Goal: Use online tool/utility: Use online tool/utility

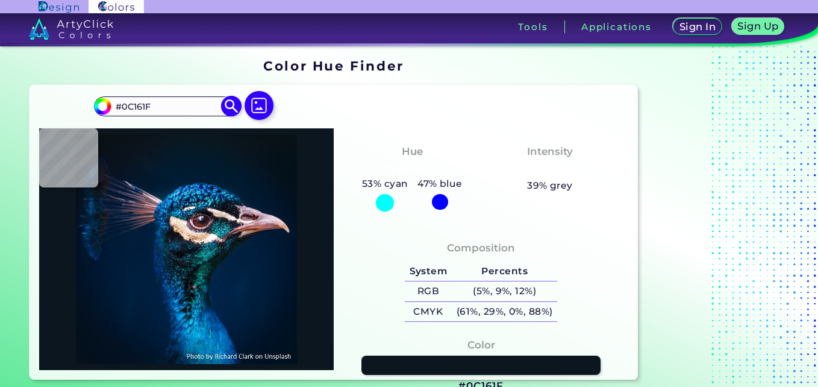
click at [108, 97] on input "#0c161f" at bounding box center [100, 104] width 15 height 15
type input "#0b121d"
type input "#0B121D"
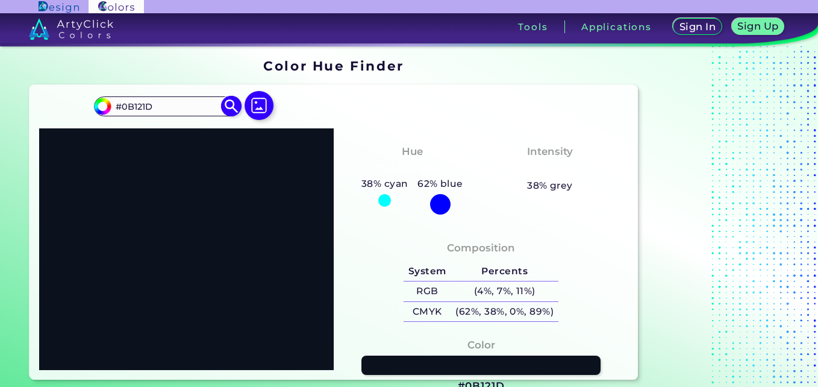
type input "#0b111d"
type input "#0B111D"
type input "#0b101d"
type input "#0B101D"
type input "#0b0d1d"
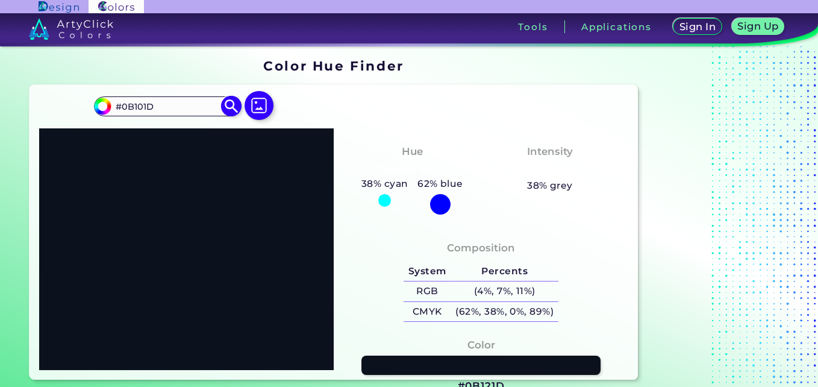
type input "#0B0D1D"
type input "#0b0c1d"
type input "#0B0C1D"
type input "#0c0b1d"
type input "#0C0B1D"
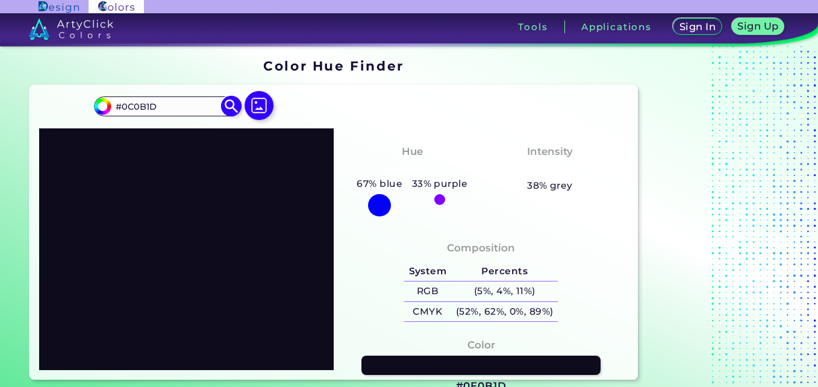
type input "#0e0b1d"
type input "#0E0B1D"
type input "#120b1d"
type input "#120B1D"
type input "#140b1d"
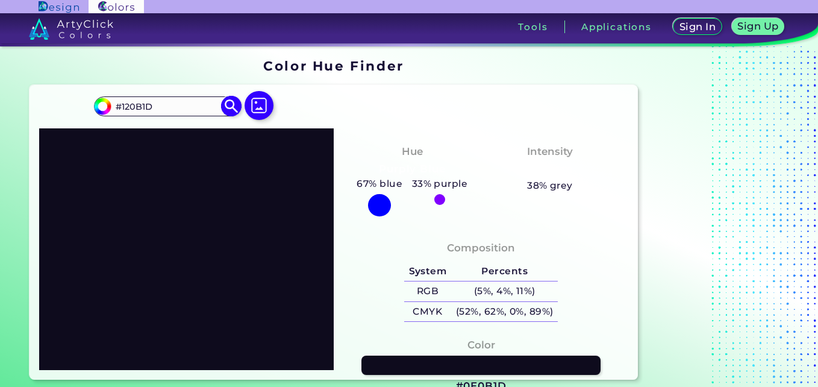
type input "#140B1D"
type input "#150b1d"
type input "#150B1D"
type input "#160b1d"
type input "#160B1D"
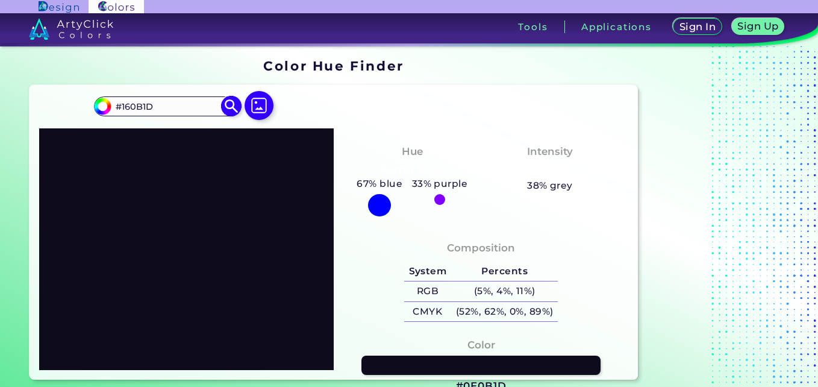
type input "#170b1d"
type input "#170B1D"
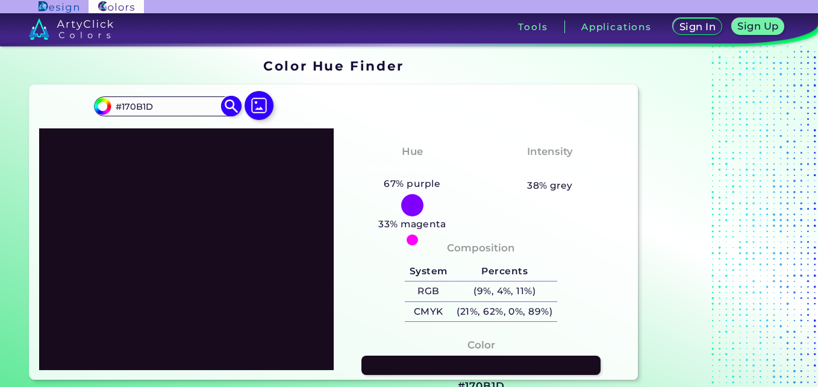
type input "#180b1d"
type input "#180B1D"
type input "#190b1d"
type input "#190B1D"
type input "#1a0b1d"
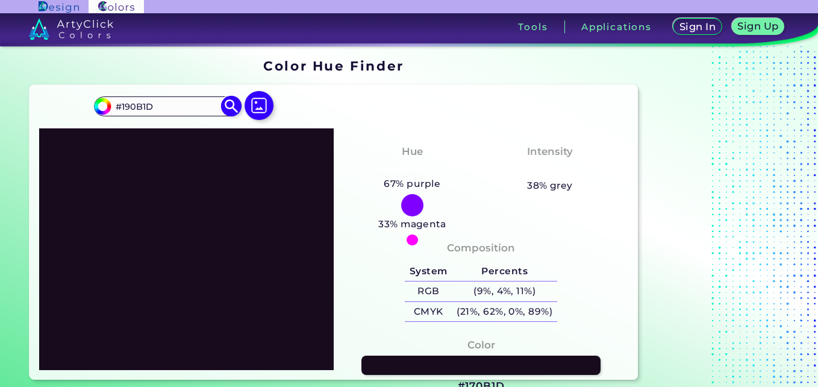
type input "#1A0B1D"
type input "#1b0b1d"
type input "#1B0B1D"
type input "#1a0b1d"
type input "#1A0B1D"
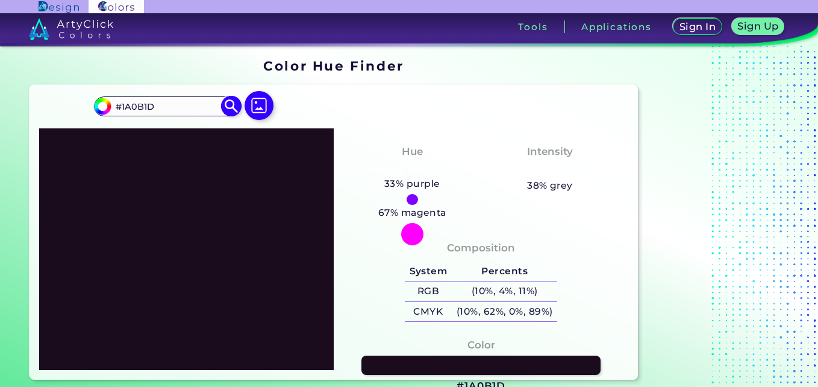
type input "#1e0d21"
type input "#1E0D21"
type input "#200f24"
type input "#200F24"
type input "#240f29"
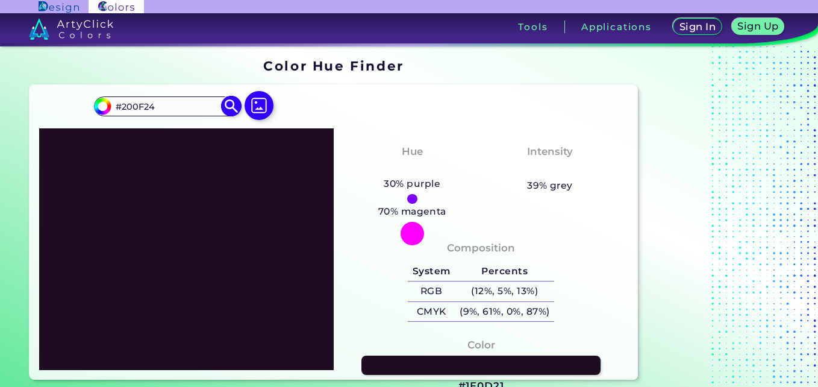
type input "#240F29"
type input "#2e1433"
type input "#2E1433"
type input "#36163c"
type input "#36163C"
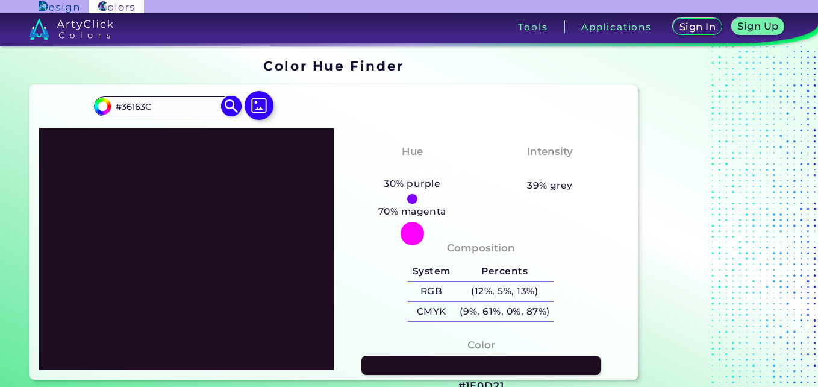
type input "#391740"
type input "#3c1843"
type input "#3C1843"
type input "#401948"
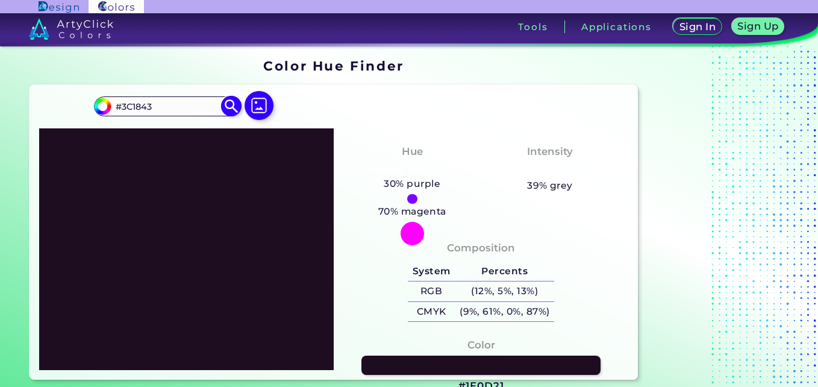
type input "#401948"
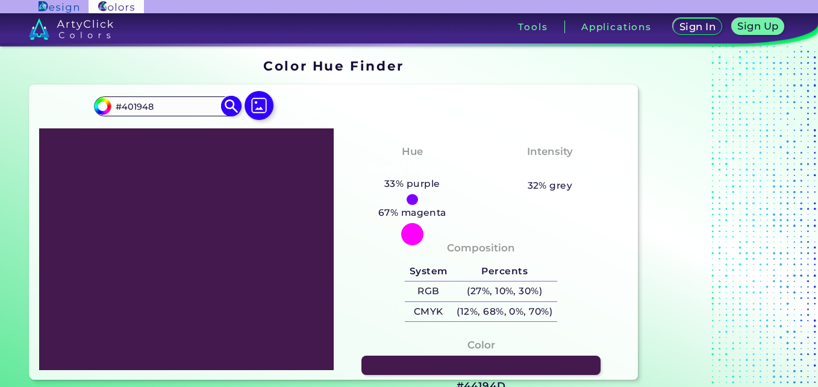
type input "#4c1b55"
type input "#4C1B55"
type input "#581b64"
type input "#581B64"
type input "#721b83"
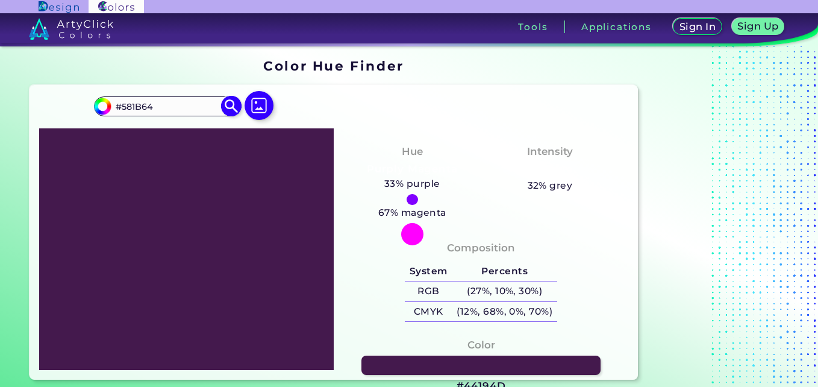
type input "#721B83"
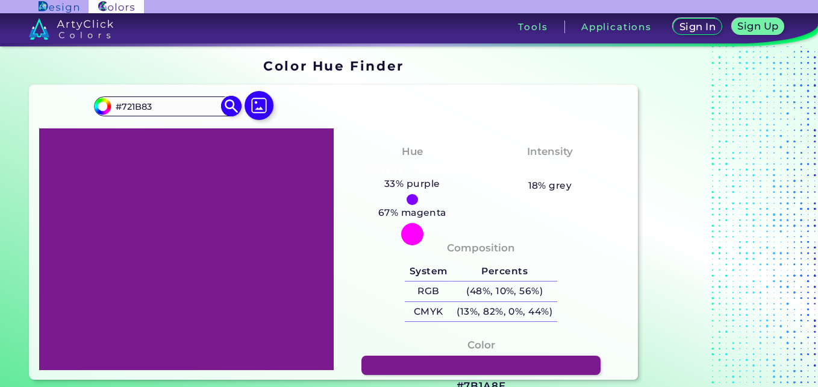
type input "#7b1a8e"
type input "#7B1A8E"
type input "#7b1a8e"
click at [355, 274] on div "Composition System Percents RGB (48%, 10%, 56%) CMYK (13%, 82%, 0%, 44%)" at bounding box center [480, 282] width 275 height 97
click at [252, 88] on img at bounding box center [259, 105] width 35 height 35
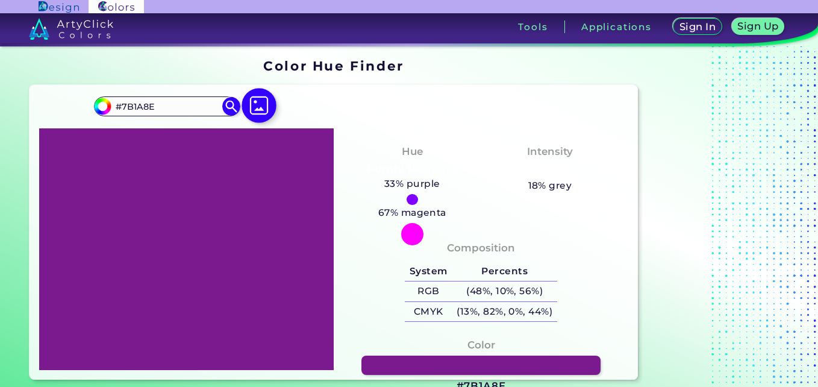
click at [0, 0] on input "file" at bounding box center [0, 0] width 0 height 0
click at [263, 98] on img at bounding box center [259, 105] width 35 height 35
click at [0, 0] on input "file" at bounding box center [0, 0] width 0 height 0
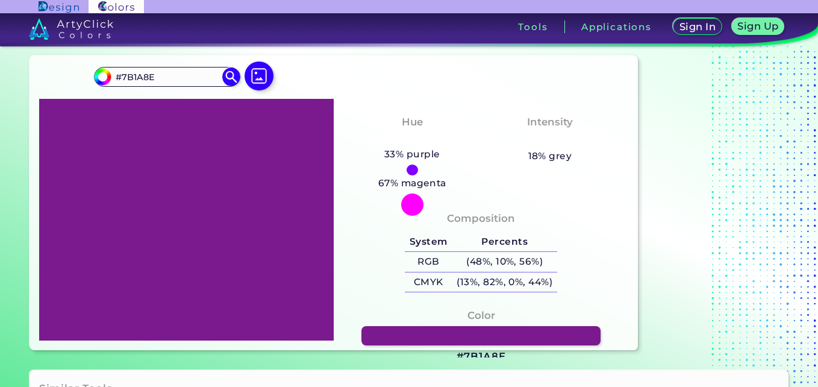
scroll to position [31, 0]
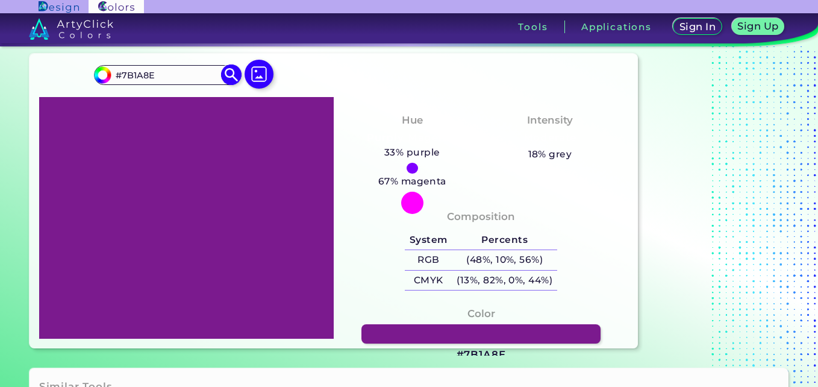
drag, startPoint x: 182, startPoint y: 60, endPoint x: 111, endPoint y: 54, distance: 71.3
click at [111, 65] on div "#7b1a8e #7B1A8E Acadia ◉ Acid Green ◉ Aero Blue ◉ Alabaster ◉ Albescent White ◉…" at bounding box center [167, 74] width 146 height 19
type input "96f97b"
type input "#96f97b"
type input "#96F97B"
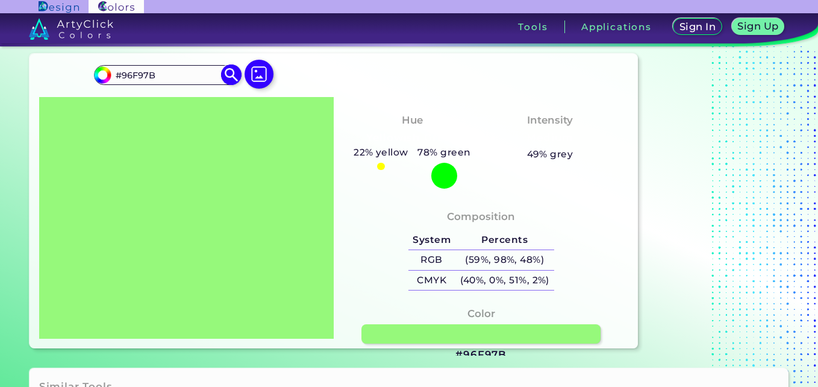
click at [107, 66] on input "#96f97b" at bounding box center [100, 73] width 15 height 15
click at [108, 66] on input "#96f97b" at bounding box center [100, 73] width 15 height 15
type input "#7bf98a"
type input "#7BF98A"
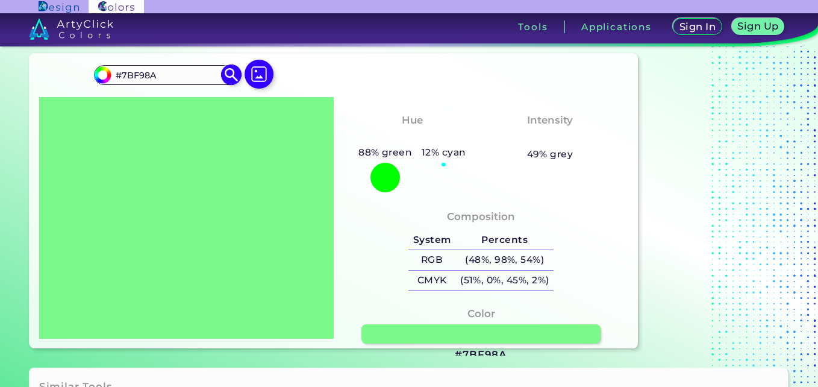
type input "#7bf995"
type input "#7BF995"
type input "#7bf9b8"
type input "#7BF9B8"
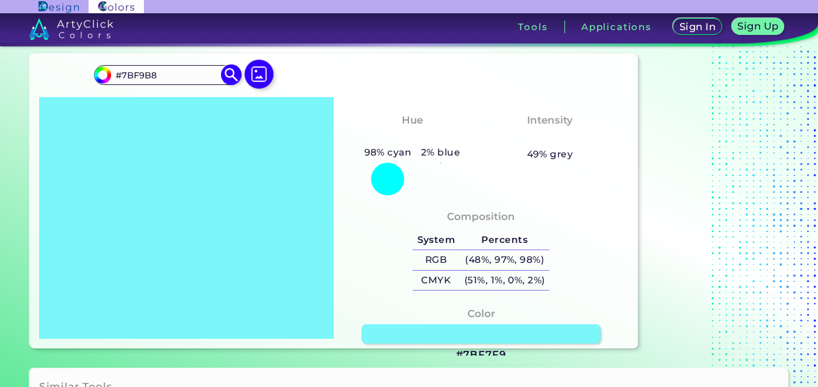
type input "#7bf7f9"
type input "#7BF7F9"
type input "#7bf0f9"
type input "#7BF0F9"
type input "#7beaf9"
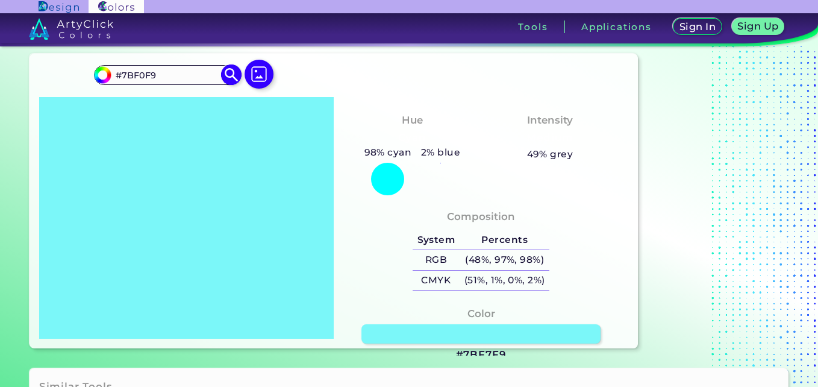
type input "#7BEAF9"
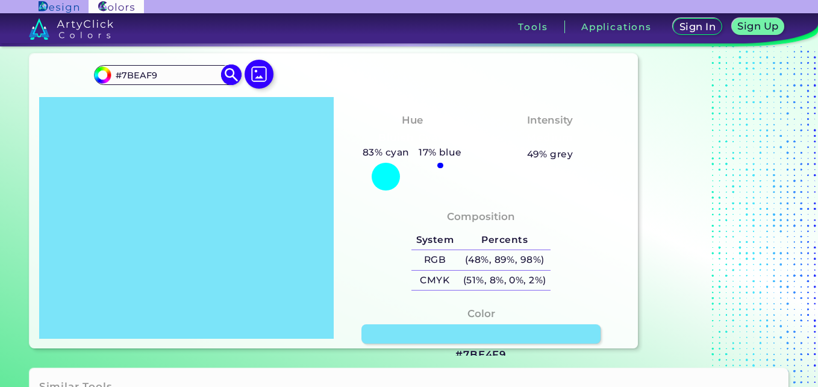
type input "#7be4f9"
type input "#7BE4F9"
type input "#7be0f9"
type input "#7BE0F9"
type input "#7bd9f9"
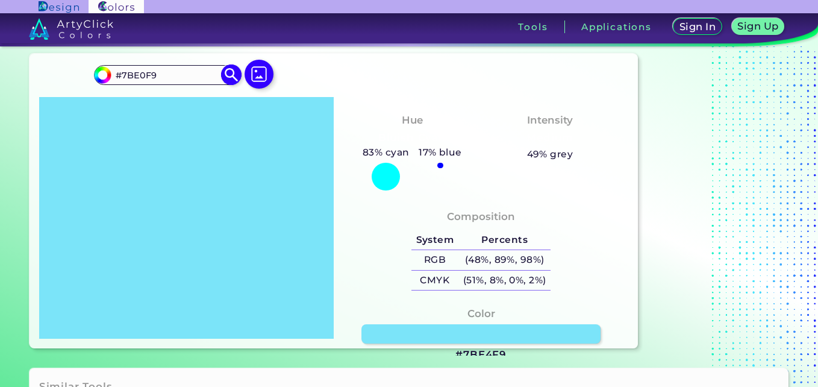
type input "#7BD9F9"
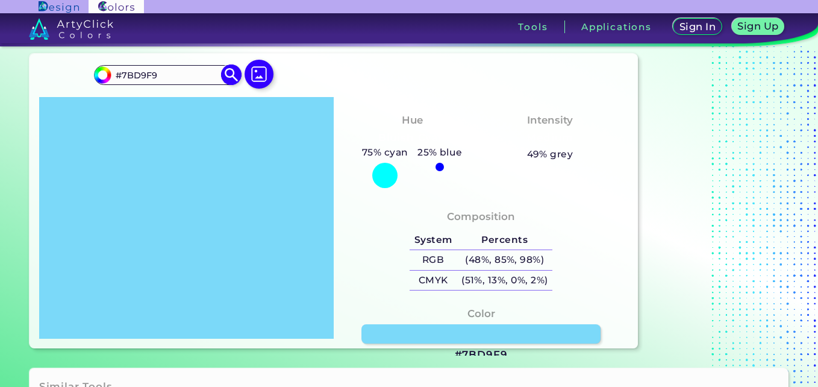
type input "#7bd3f9"
type input "#7BD3F9"
type input "#7bcff9"
type input "#7BCFF9"
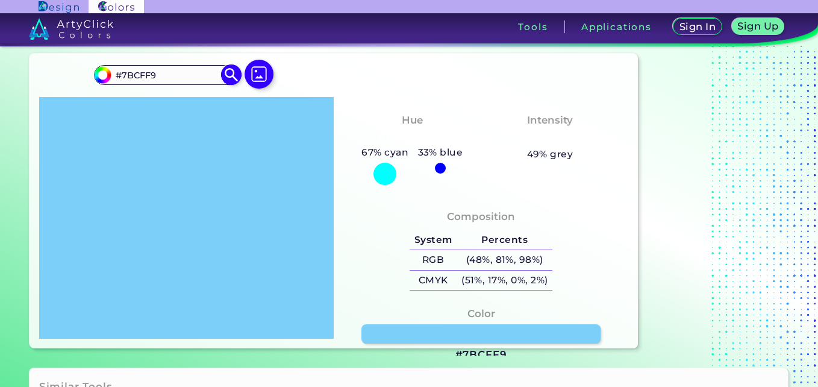
type input "#7bc9f9"
type input "#7BC9F9"
type input "#7bc3f9"
type input "#7BC3F9"
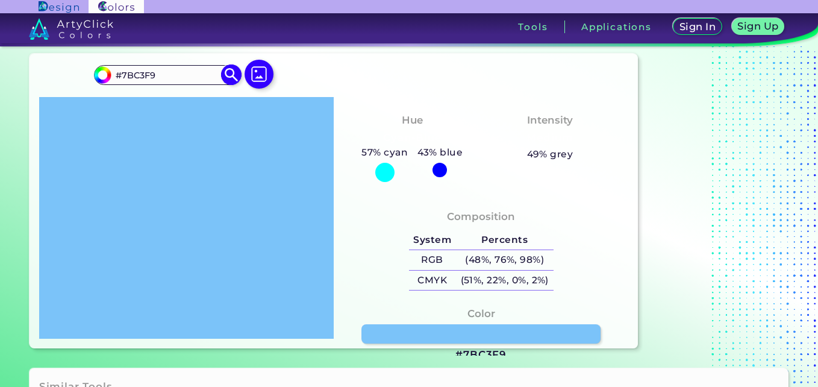
type input "#7bbcf9"
type input "#7BBCF9"
type input "#7bb8f9"
type input "#7BB8F9"
type input "#7bb2f9"
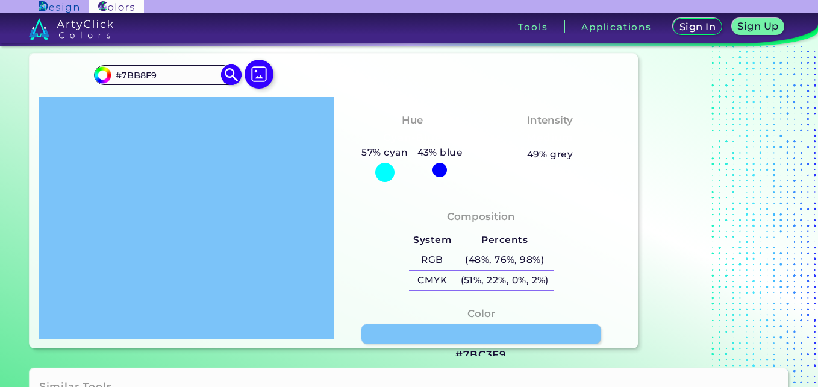
type input "#7BB2F9"
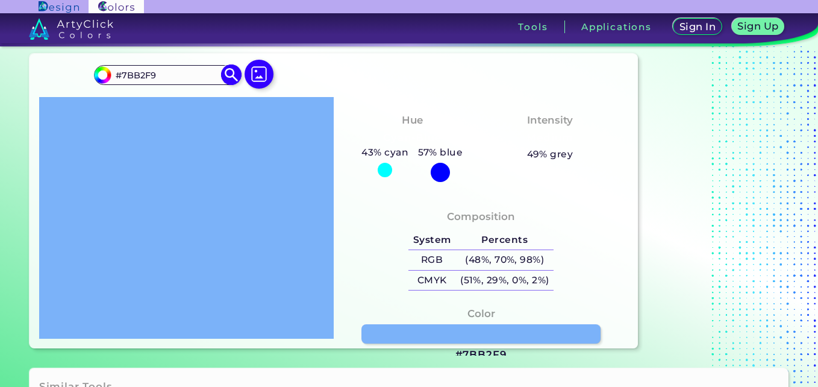
type input "#7bbcf9"
type input "#7BBCF9"
type input "#7bc3f9"
type input "#7BC3F9"
type input "#7bcff9"
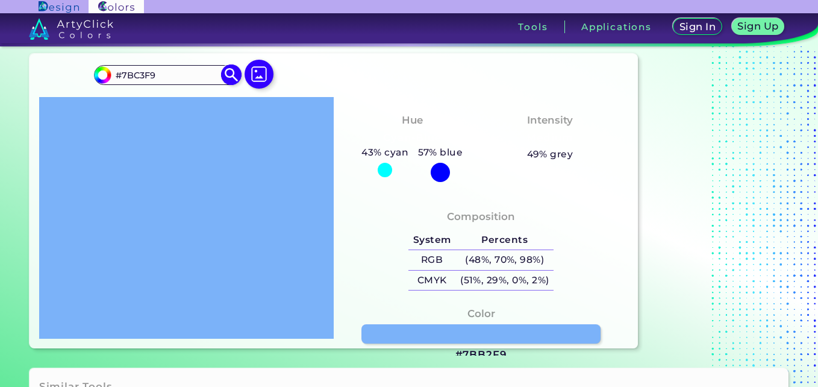
type input "#7BCFF9"
type input "#7be0f9"
type input "#7BE0F9"
type input "#7be4f9"
type input "#7BE4F9"
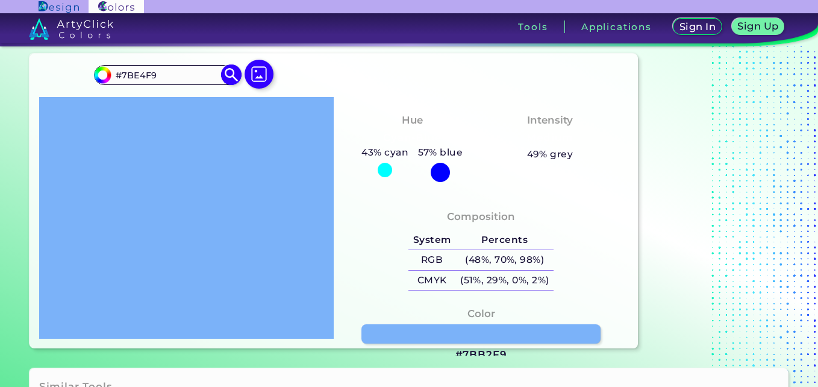
type input "#7beaf9"
type input "#7BEAF9"
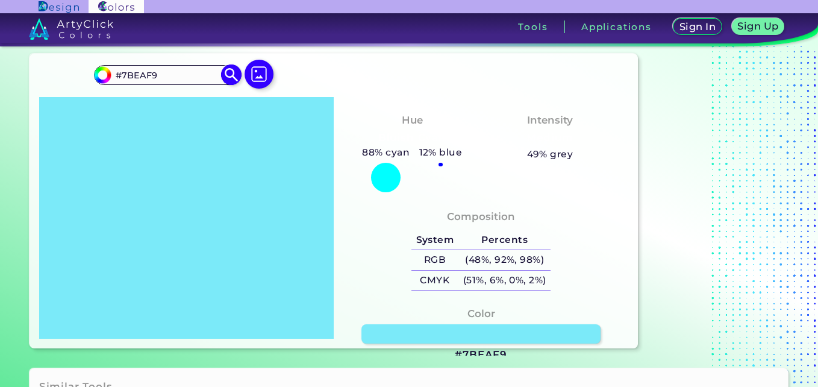
type input "#7bf0f9"
type input "#7BF0F9"
type input "#7bf7f9"
type input "#7BF7F9"
type input "#7bf9f7"
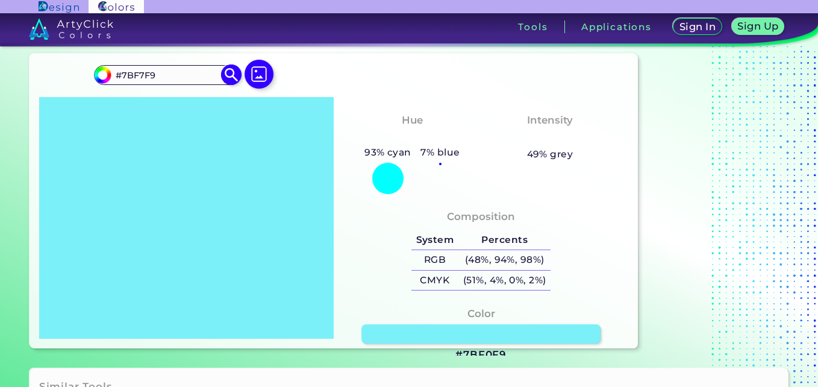
type input "#7BF9F7"
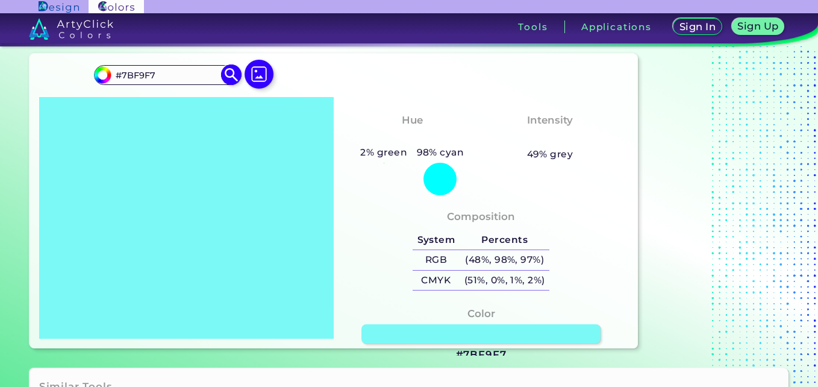
type input "#7bf9f0"
type input "#7BF9F0"
type input "#7bf9ea"
type input "#7BF9EA"
type input "#7bf9e4"
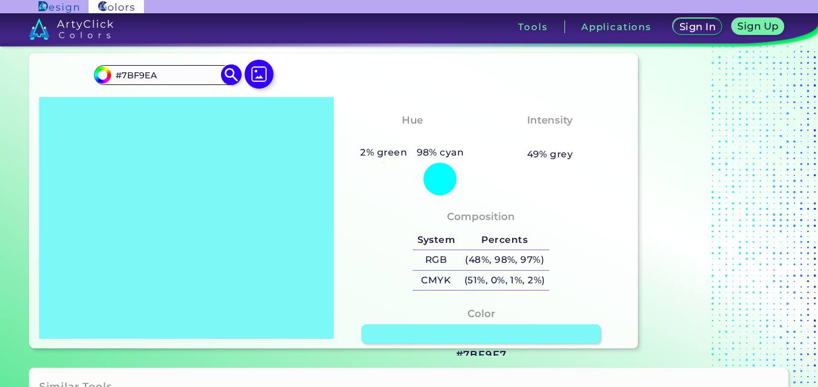
type input "#7BF9E4"
type input "#7bf9e0"
type input "#7BF9E0"
type input "#7bf9d9"
type input "#7BF9D9"
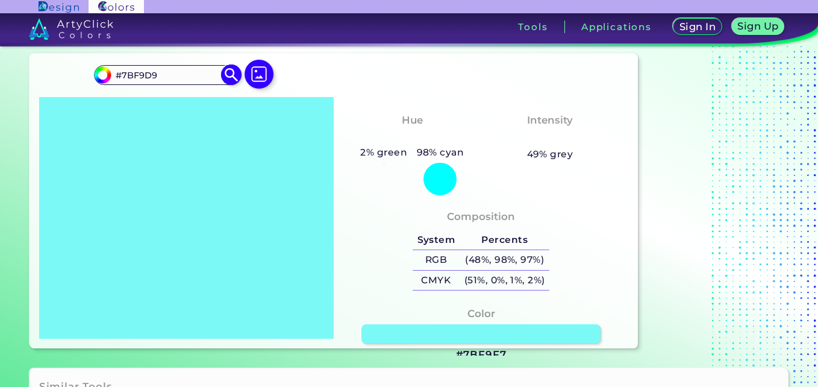
type input "#7bf9d3"
type input "#7BF9D3"
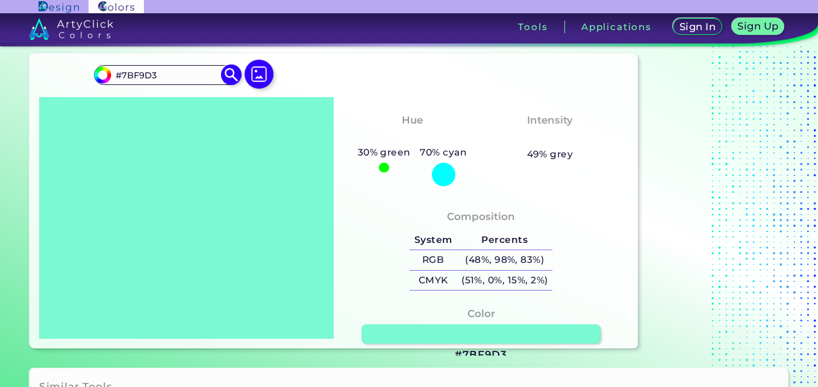
type input "#7bf9cf"
type input "#7BF9CF"
type input "#7bf9c9"
type input "#7BF9C9"
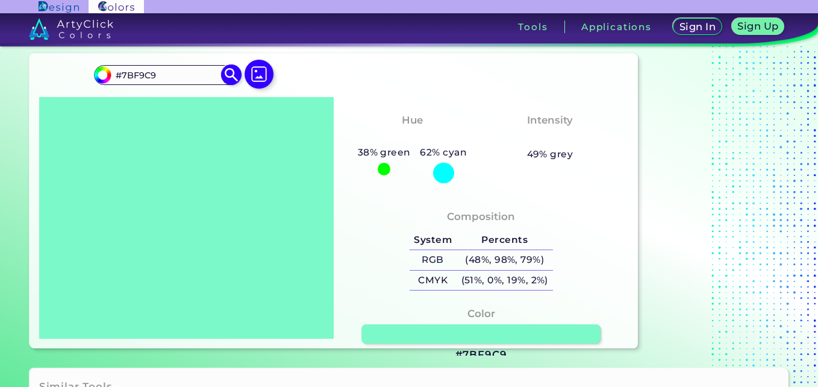
type input "#7bf9cf"
type input "#7BF9CF"
type input "#7bf9d3"
type input "#7BF9D3"
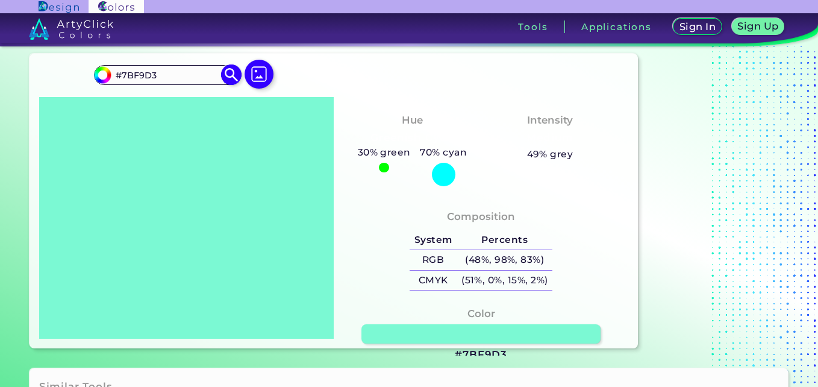
type input "#7bf9d9"
type input "#7BF9D9"
type input "#7bf9e0"
type input "#7BF9E0"
type input "#7bf9e4"
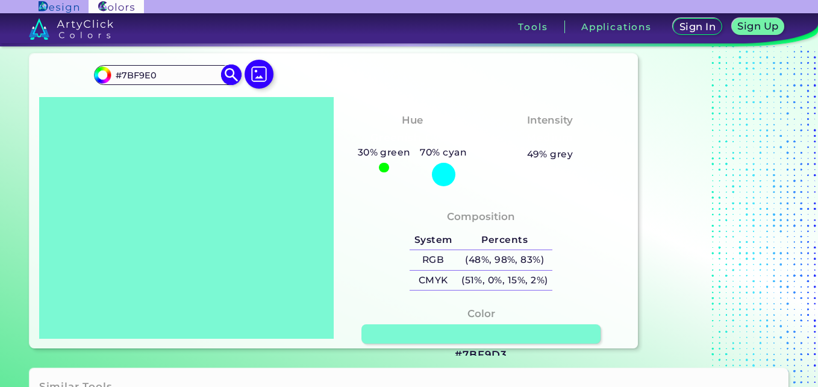
type input "#7BF9E4"
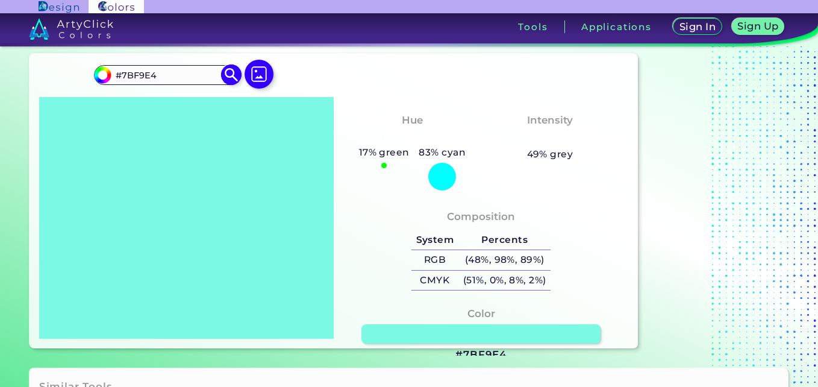
type input "#7bf9ea"
type input "#7BF9EA"
type input "#7bf9e4"
type input "#7BF9E4"
type input "#7bf9e0"
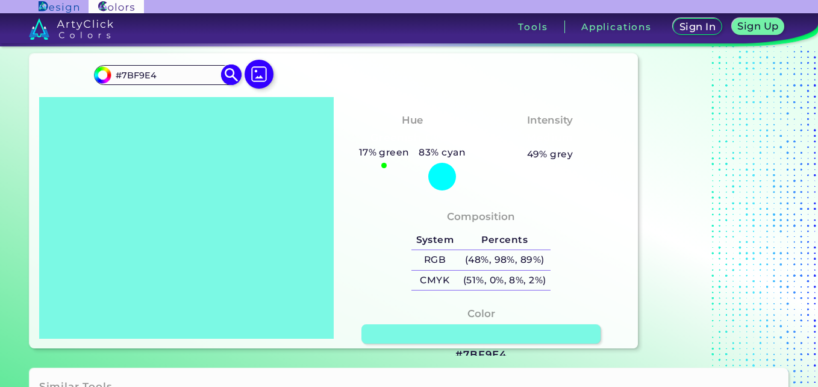
type input "#7BF9E0"
type input "#7bf9d9"
type input "#7BF9D9"
type input "#7bf9d3"
type input "#7BF9D3"
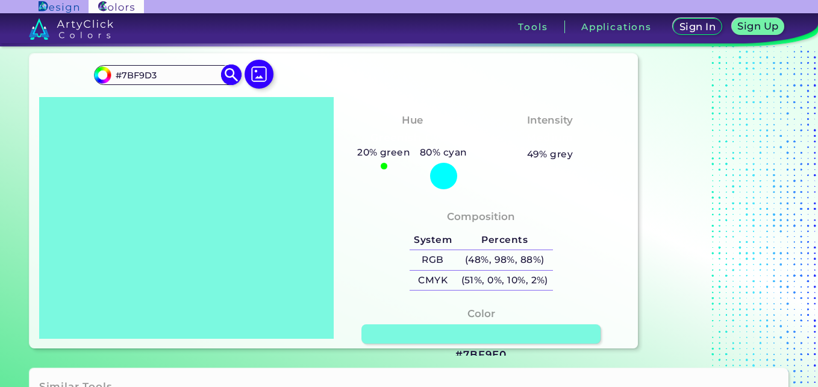
type input "#7bf9cf"
type input "#7BF9CF"
type input "#7bf9c9"
type input "#7BF9C9"
type input "#7bf9c3"
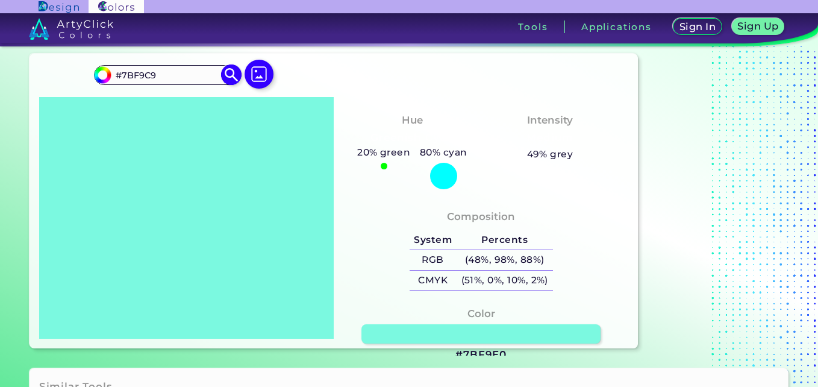
type input "#7BF9C3"
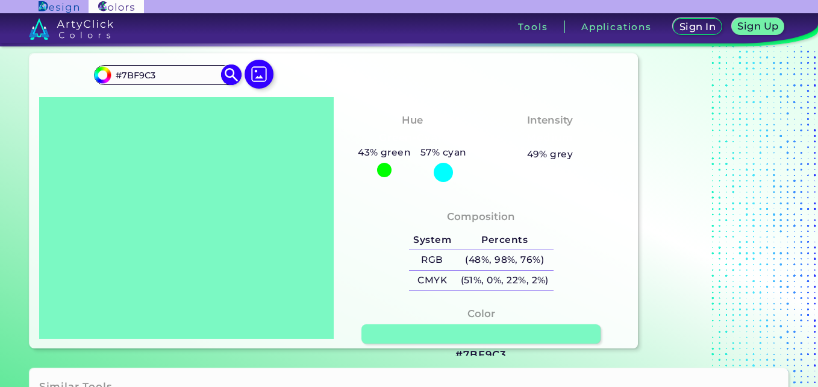
type input "#7bf9be"
type input "#7BF9BE"
type input "#7bf9c3"
type input "#7BF9C3"
type input "#7bf9c9"
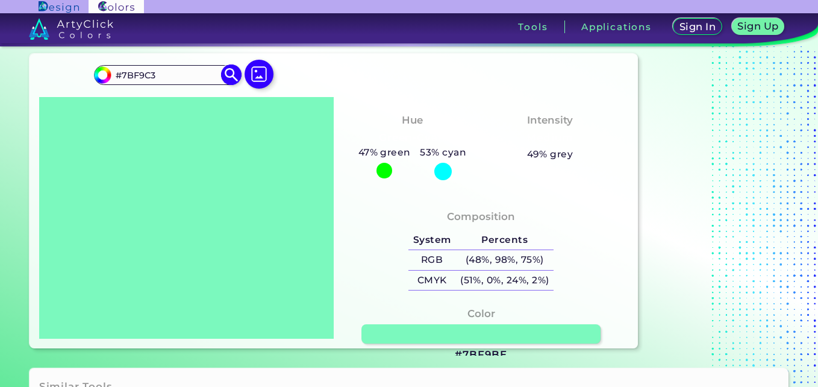
type input "#7BF9C9"
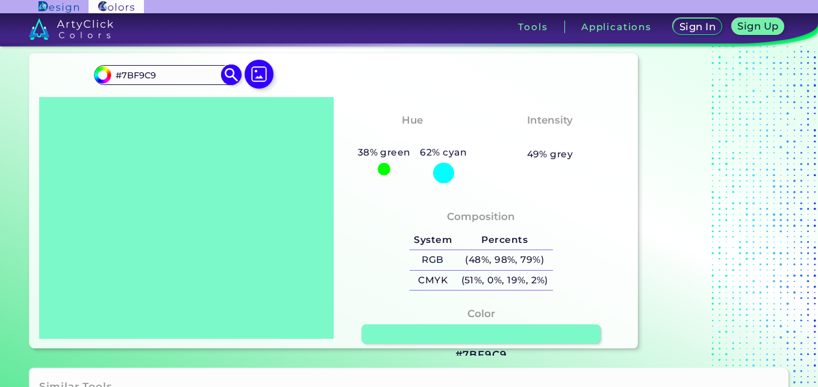
type input "#7bf9cf"
type input "#7BF9CF"
type input "#7bf9d3"
type input "#7BF9D3"
type input "#7bf9d9"
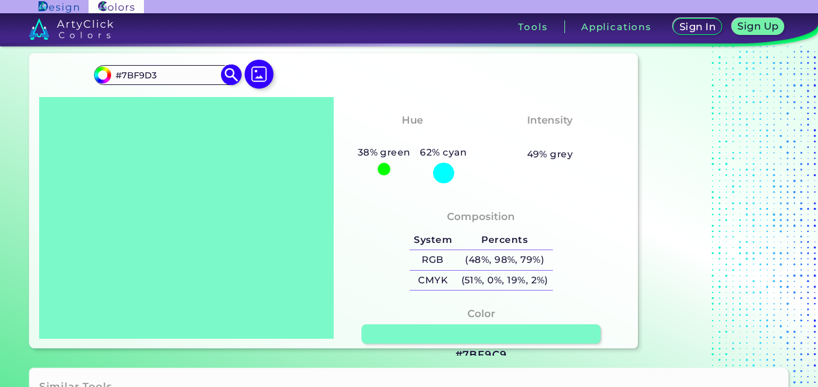
type input "#7BF9D9"
type input "#7bf9e4"
type input "#7BF9E4"
type input "#7bf9f0"
type input "#7BF9F0"
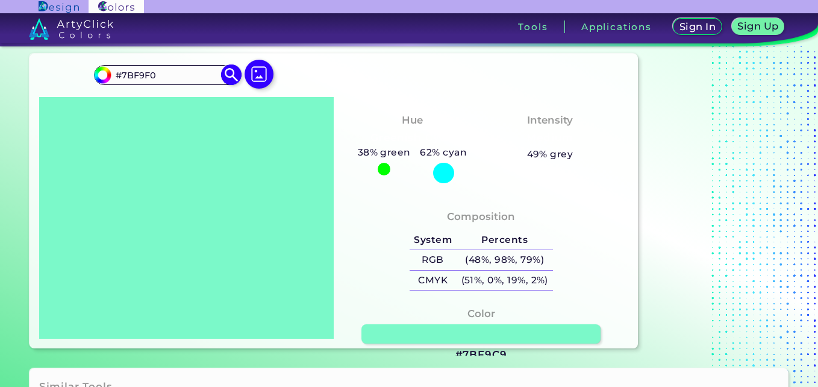
type input "#7bf9f7"
type input "#7BF9F7"
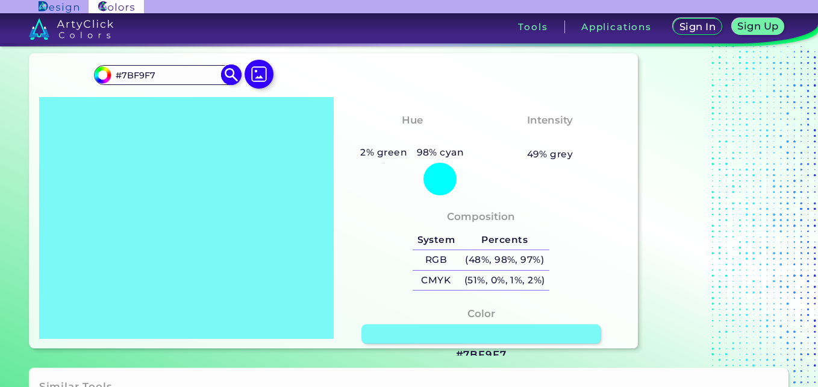
type input "#7bf7f9"
type input "#7BF7F9"
type input "#7bf0f9"
type input "#7BF0F9"
type input "#7beaf9"
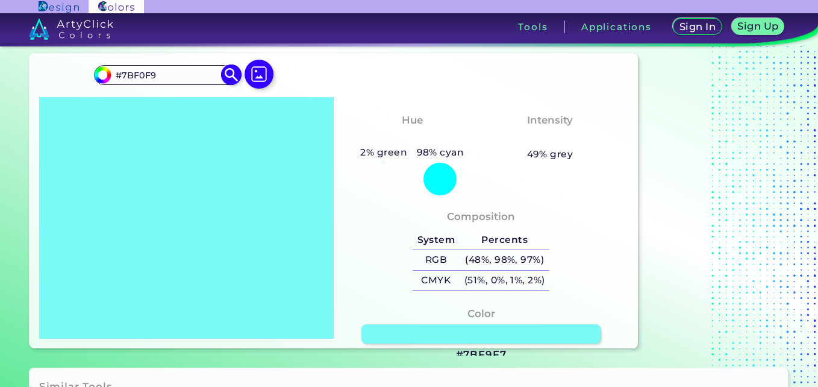
type input "#7BEAF9"
type input "#7be4f9"
type input "#7BE4F9"
type input "#7be0f9"
type input "#7BE0F9"
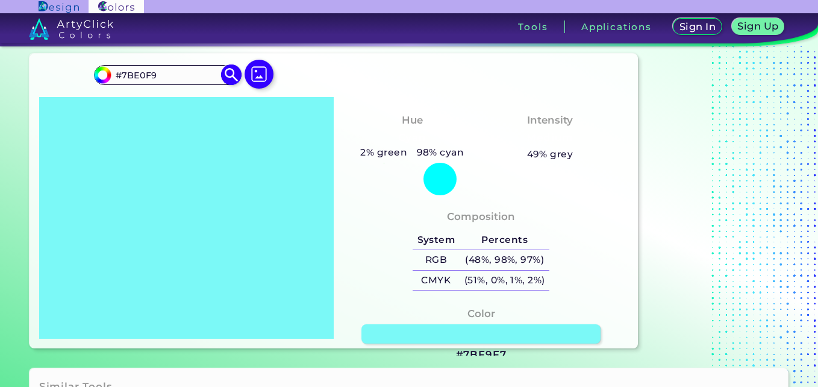
type input "#7bd9f9"
type input "#7BD9F9"
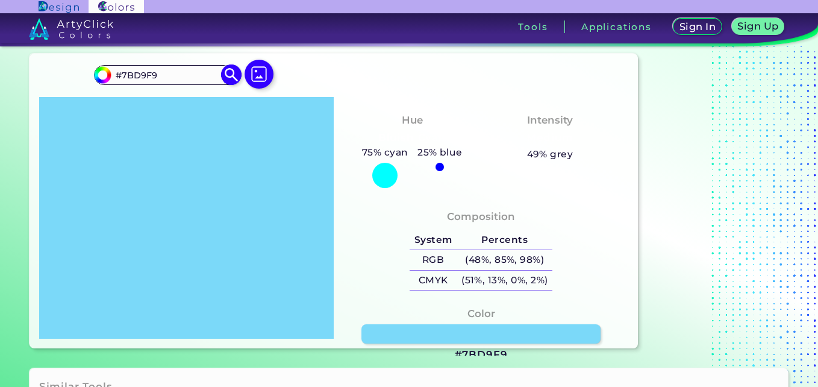
type input "#7bd3f9"
type input "#7BD3F9"
type input "#7bd9f9"
type input "#7BD9F9"
type input "#7be0f9"
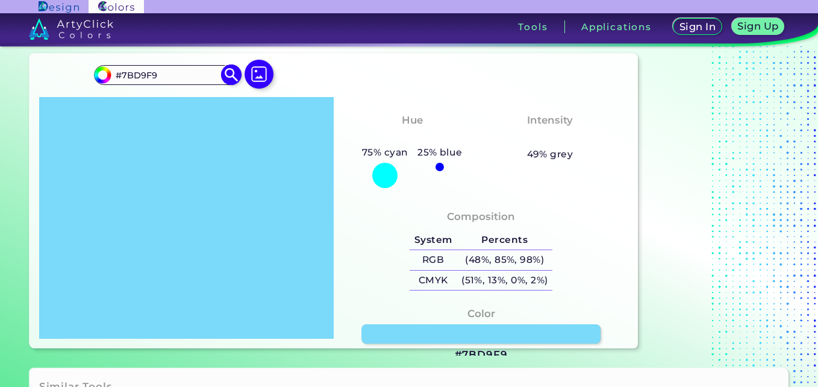
type input "#7BE0F9"
type input "#7be4f9"
type input "#7BE4F9"
type input "#7beaf9"
type input "#7BEAF9"
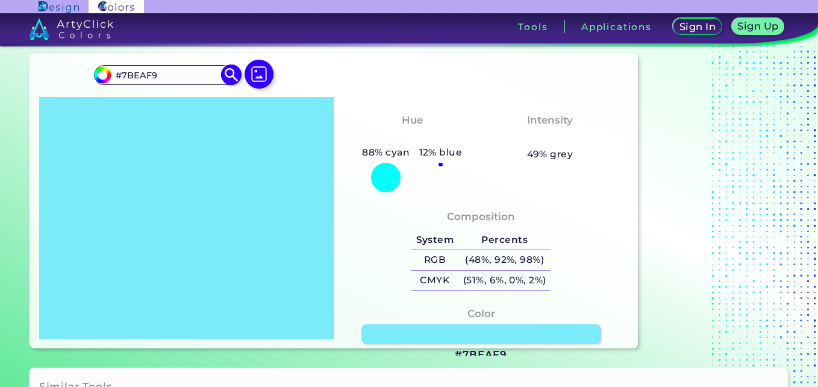
type input "#7bf0f9"
type input "#7BF0F9"
type input "#7bf7f9"
type input "#7BF7F9"
type input "#7bf9f7"
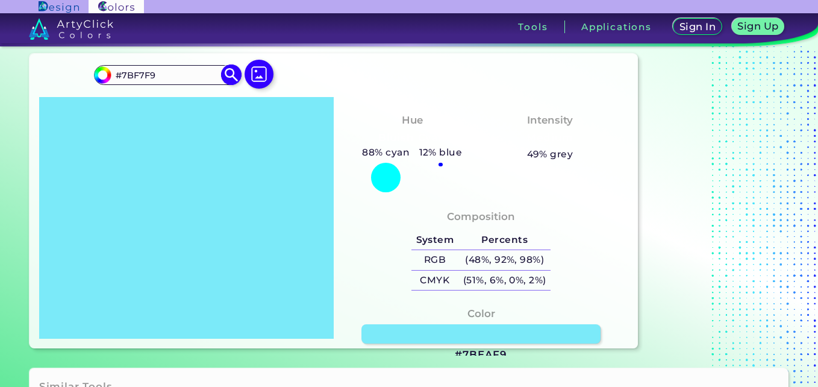
type input "#7BF9F7"
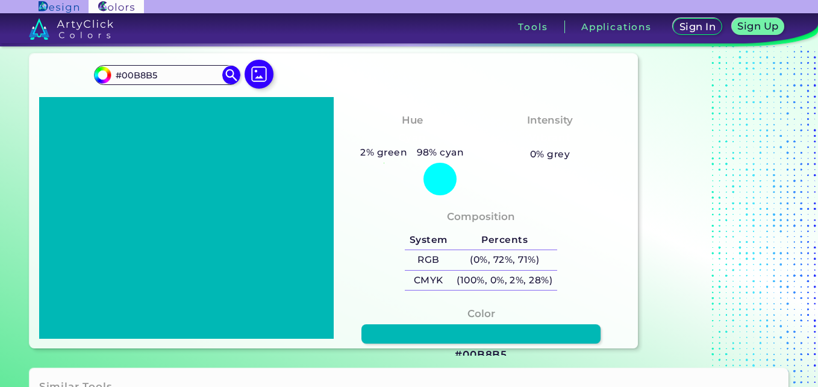
click at [401, 131] on h3 "Cyan" at bounding box center [412, 138] width 39 height 14
click at [261, 57] on img at bounding box center [259, 74] width 35 height 35
click at [0, 0] on input "file" at bounding box center [0, 0] width 0 height 0
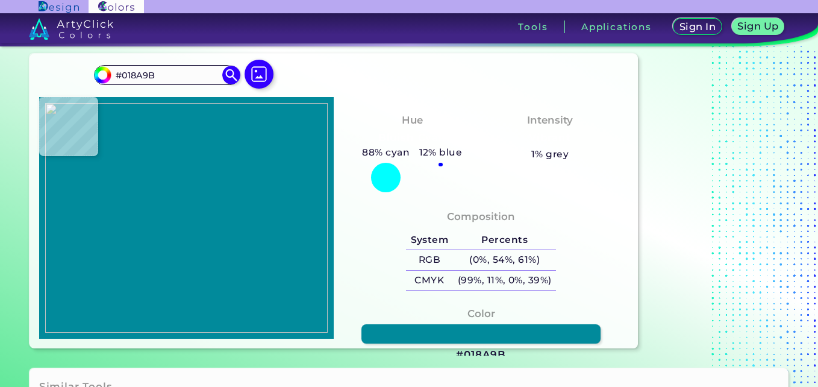
click at [235, 201] on img at bounding box center [186, 217] width 282 height 229
drag, startPoint x: 170, startPoint y: 57, endPoint x: 101, endPoint y: 59, distance: 69.3
click at [101, 59] on div "#018a9b #018A9B Acadia ◉ Acid Green ◉ Aero Blue ◉ Alabaster ◉ Albescent White ◉…" at bounding box center [333, 201] width 609 height 294
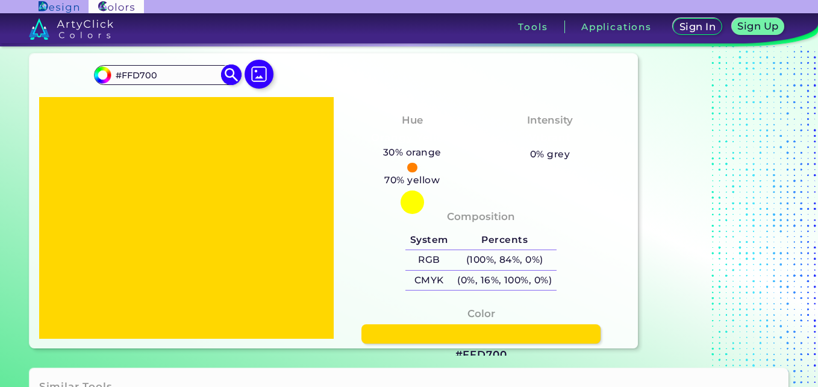
click at [108, 66] on input "#ffd700" at bounding box center [100, 73] width 15 height 15
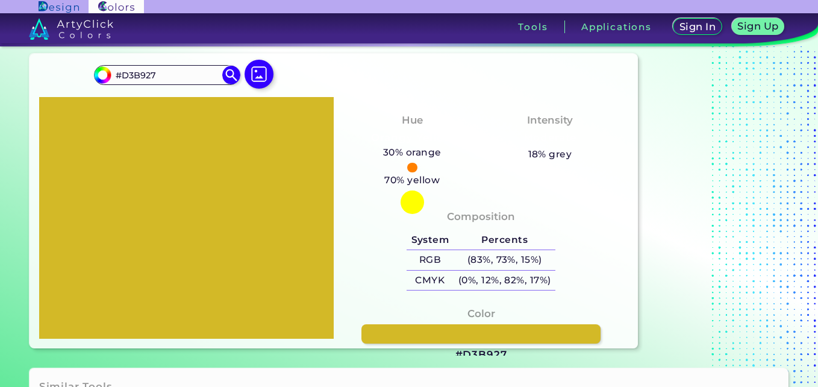
click at [368, 75] on div "#d3b927 #D3B927 Acadia ◉ Acid Green ◉ Aero Blue ◉ Alabaster ◉ Albescent White ◉…" at bounding box center [333, 201] width 609 height 294
